Goal: Task Accomplishment & Management: Manage account settings

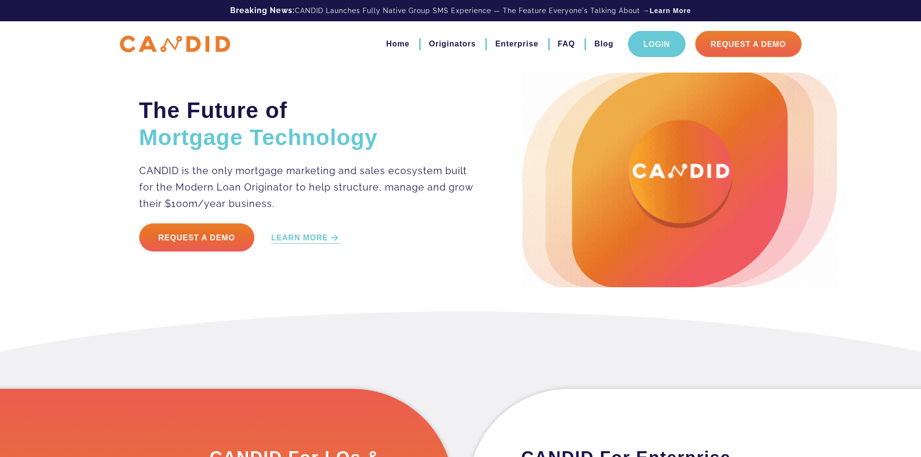
click at [660, 46] on link "Login" at bounding box center [657, 44] width 58 height 26
click at [658, 50] on link "Login" at bounding box center [657, 44] width 58 height 26
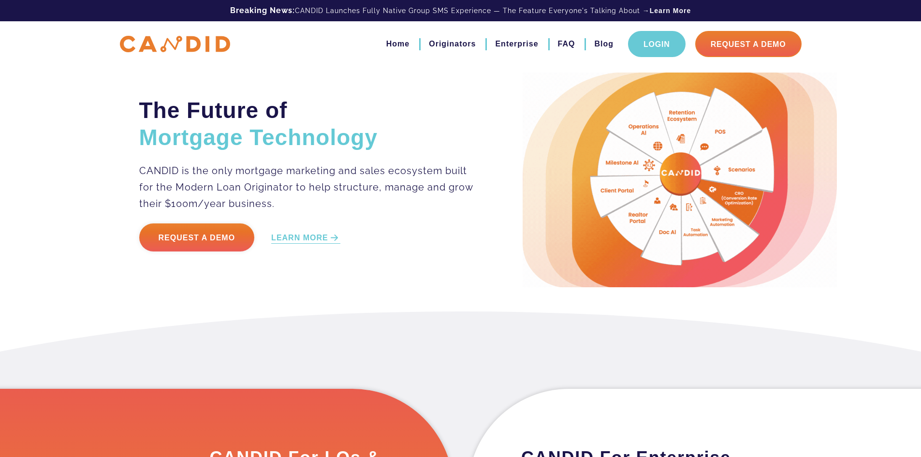
click at [645, 40] on link "Login" at bounding box center [657, 44] width 58 height 26
